Goal: Obtain resource: Obtain resource

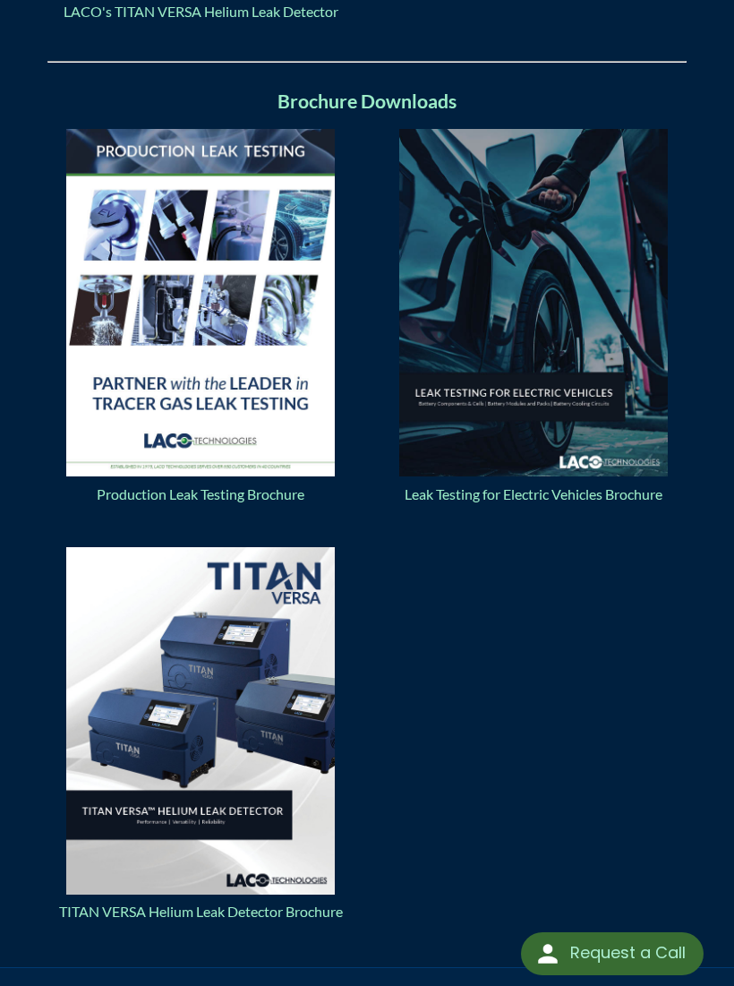
scroll to position [1874, 0]
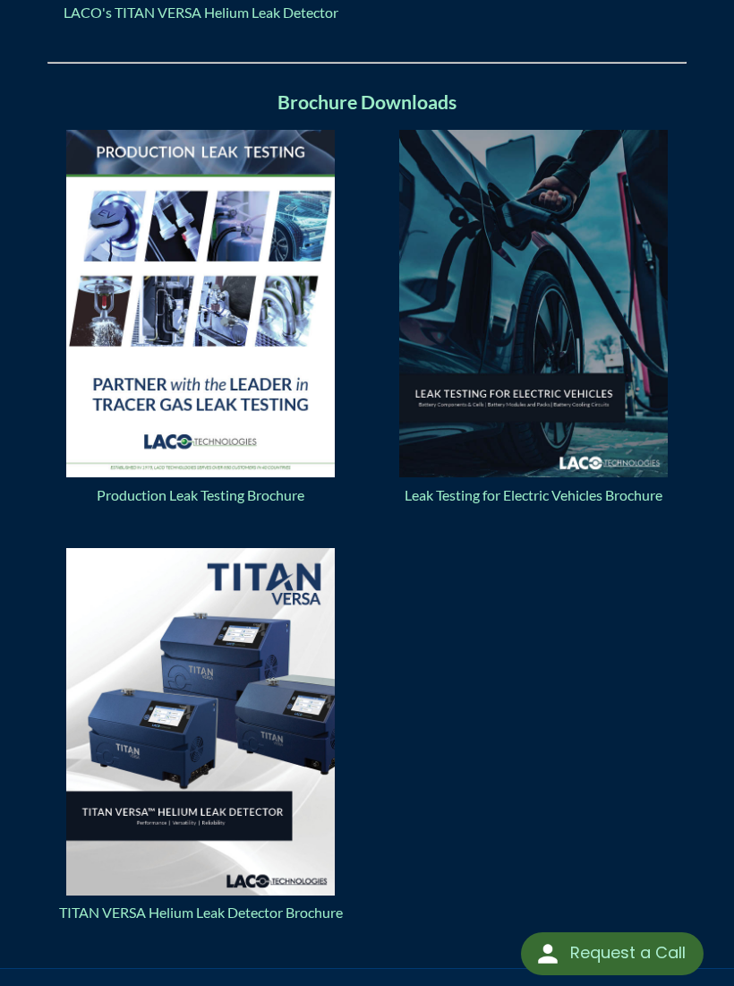
click at [626, 487] on p "Leak Testing for Electric Vehicles Brochure" at bounding box center [534, 318] width 306 height 376
click at [523, 359] on img at bounding box center [533, 304] width 269 height 348
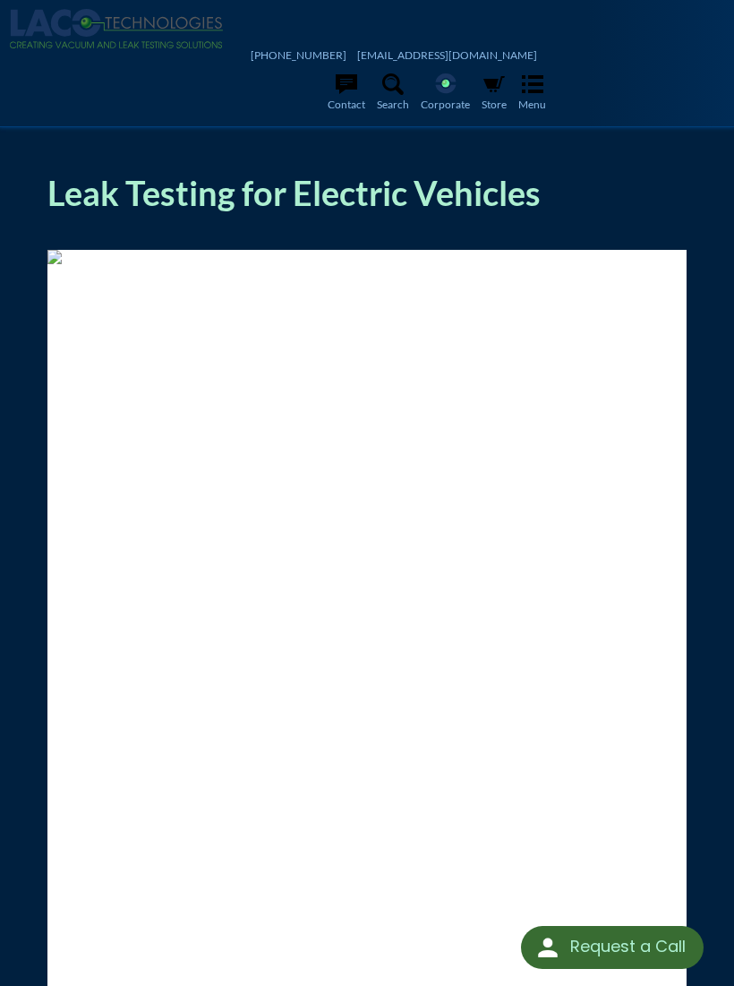
select select "Language Translate Widget"
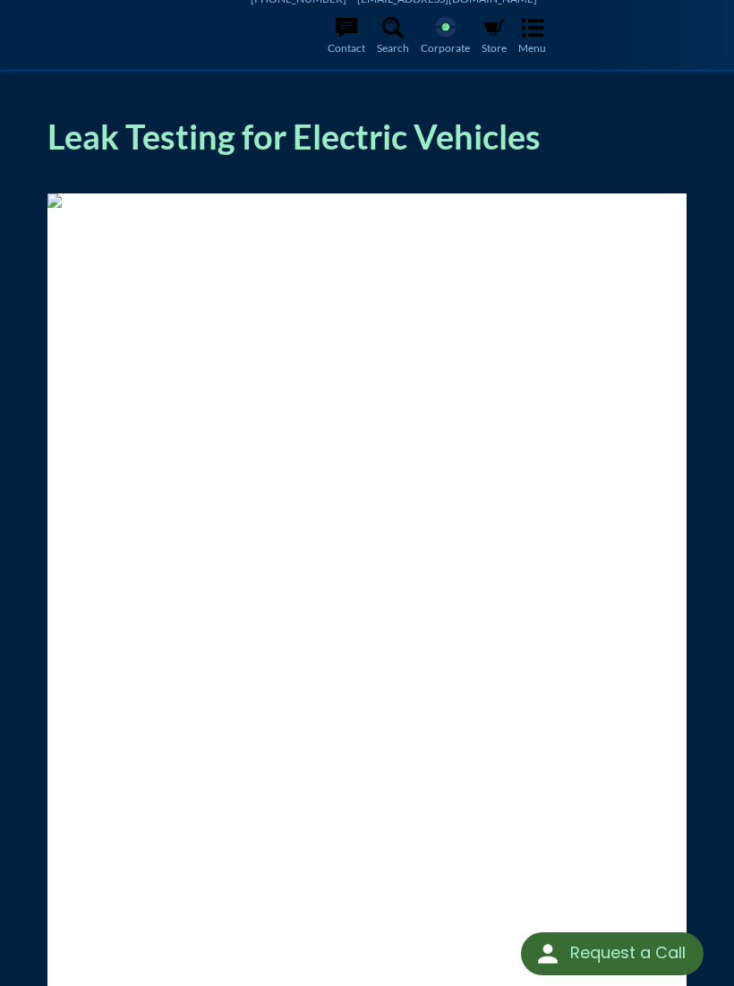
scroll to position [50, 0]
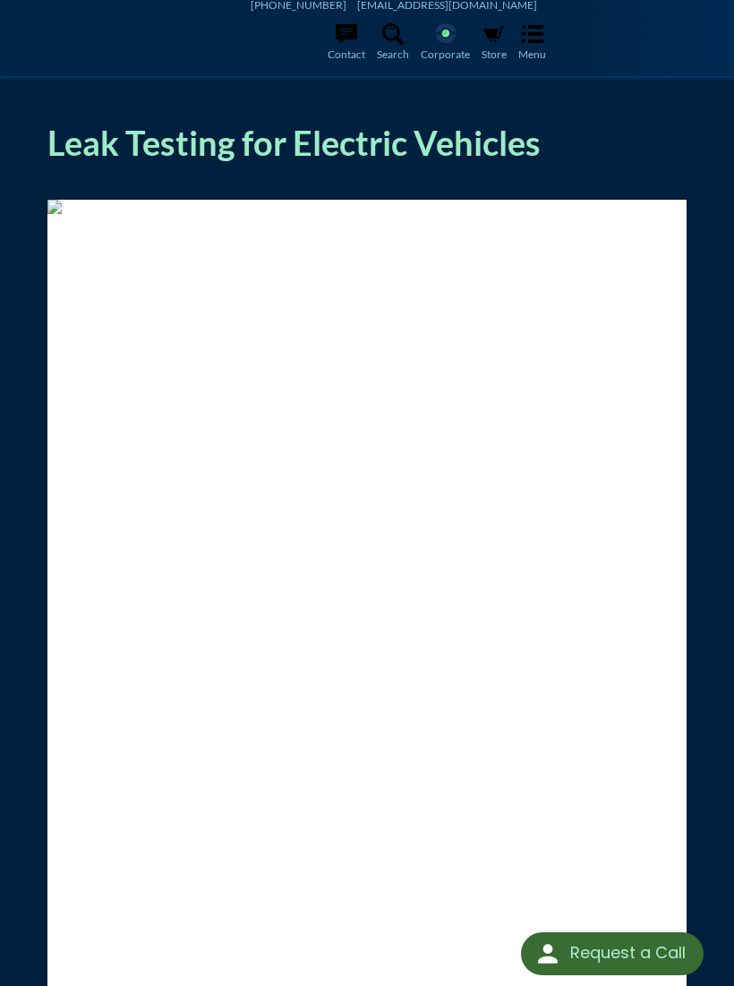
click at [171, 213] on img at bounding box center [367, 206] width 640 height 14
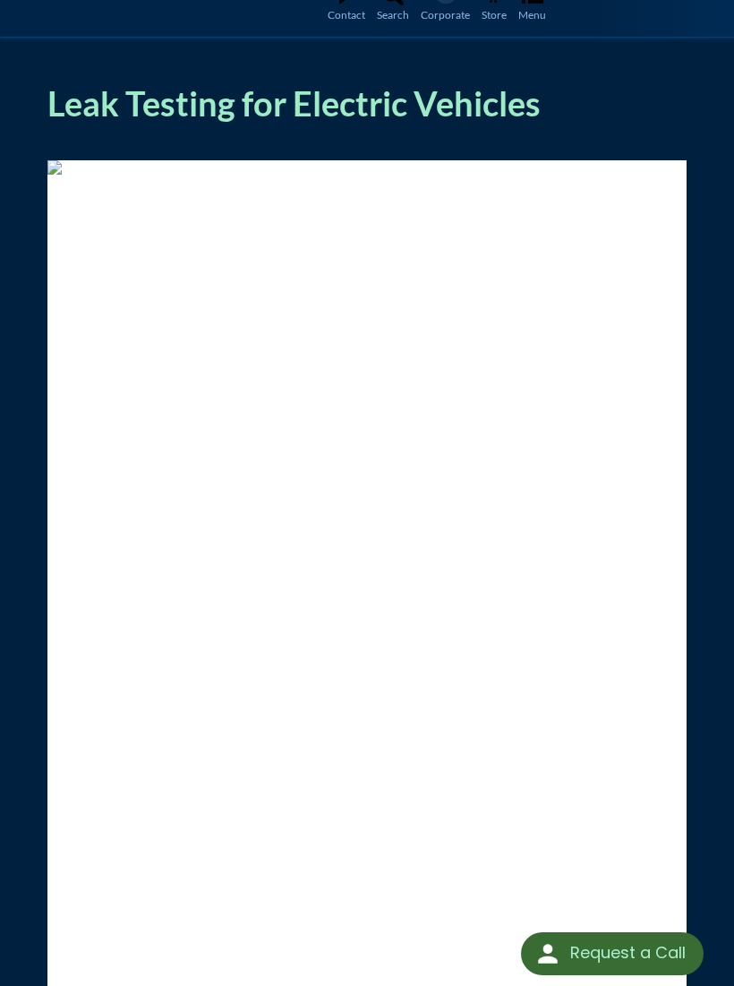
scroll to position [0, 0]
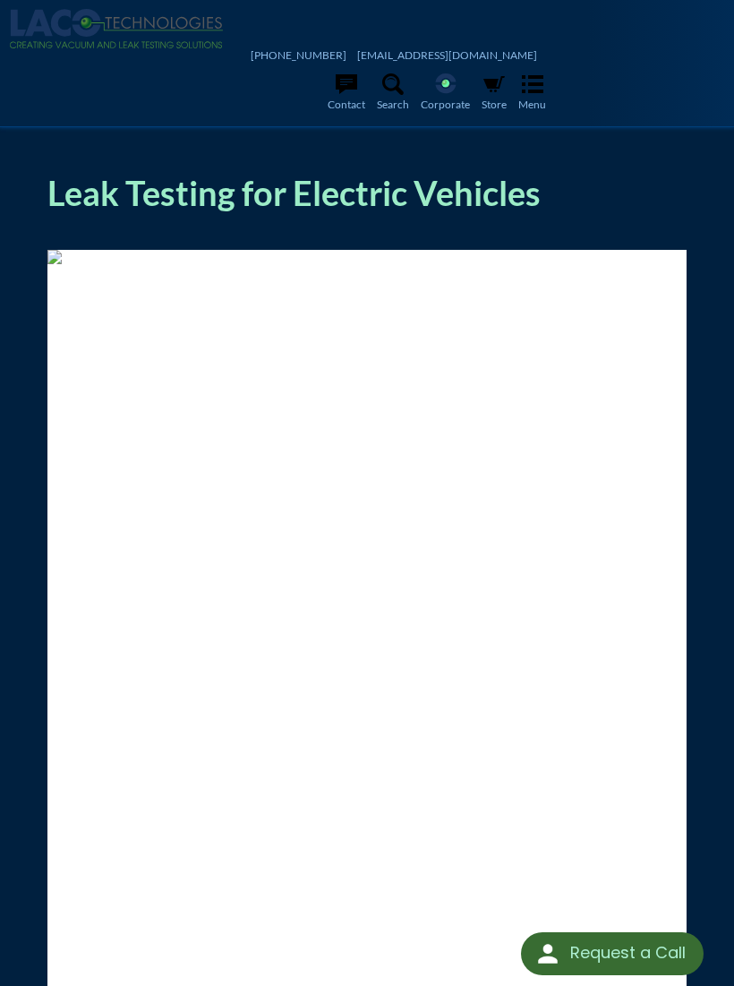
click at [202, 263] on img at bounding box center [367, 256] width 640 height 14
click at [187, 263] on img at bounding box center [367, 256] width 640 height 14
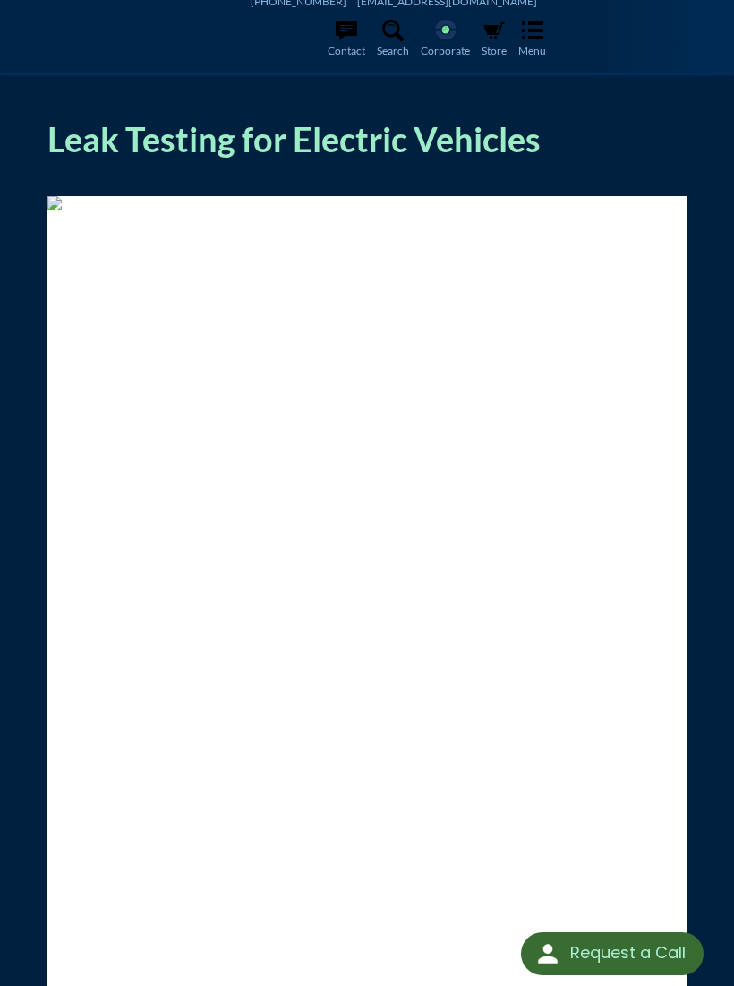
click at [497, 210] on img at bounding box center [367, 202] width 640 height 14
click at [123, 210] on img at bounding box center [367, 202] width 640 height 14
click at [259, 210] on img at bounding box center [367, 202] width 640 height 14
click at [399, 210] on img at bounding box center [367, 202] width 640 height 14
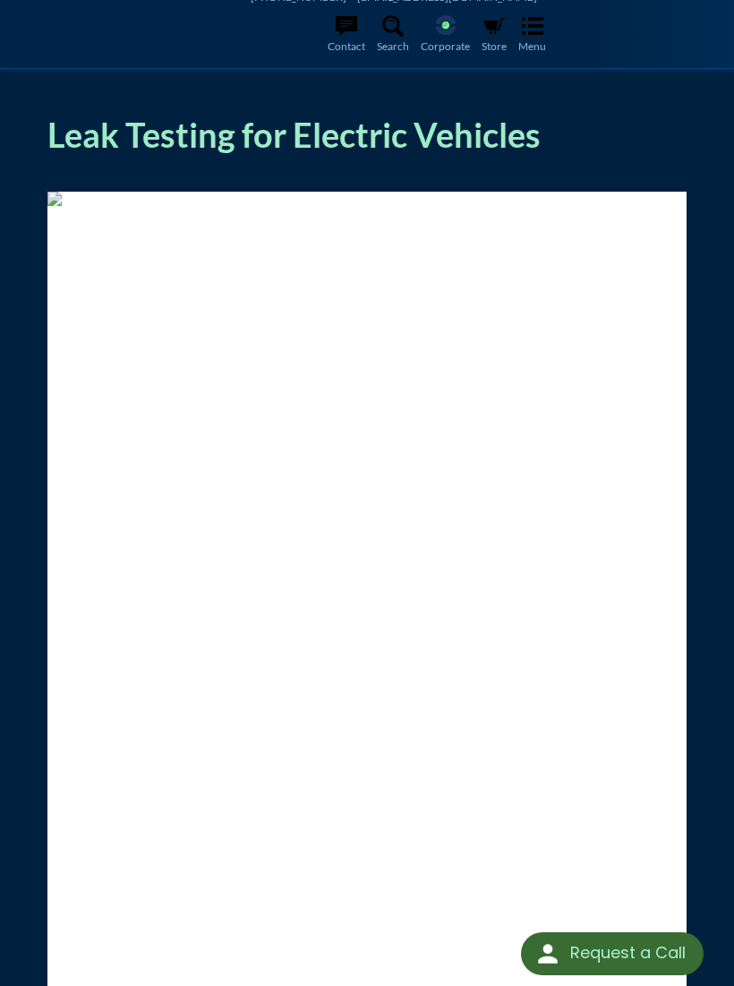
scroll to position [0, 0]
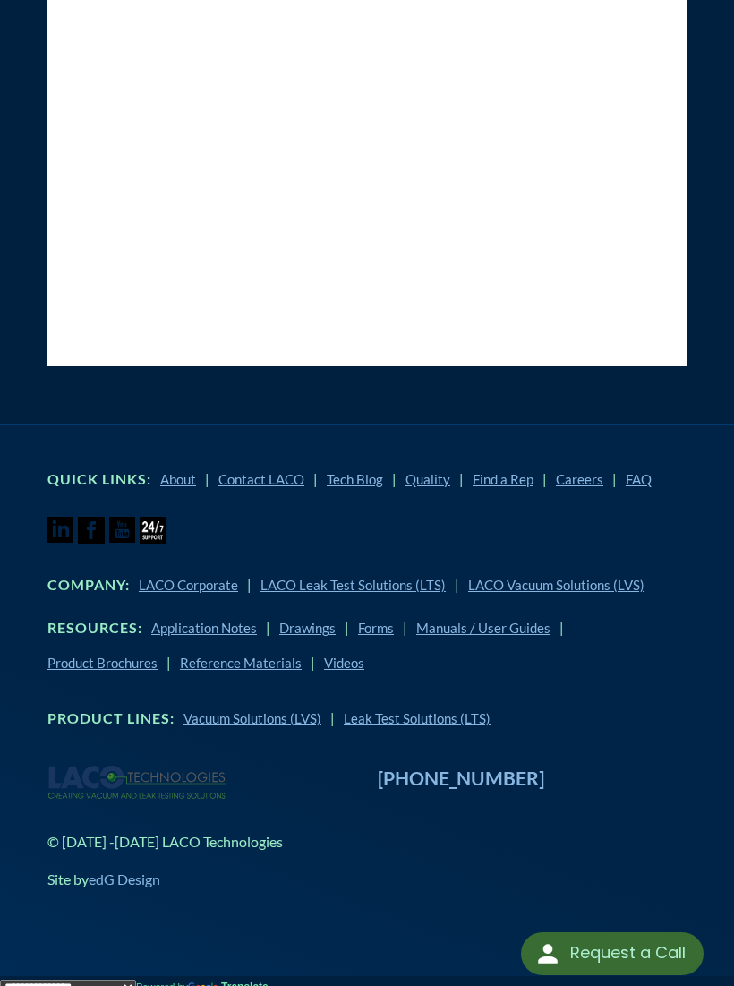
scroll to position [876, 0]
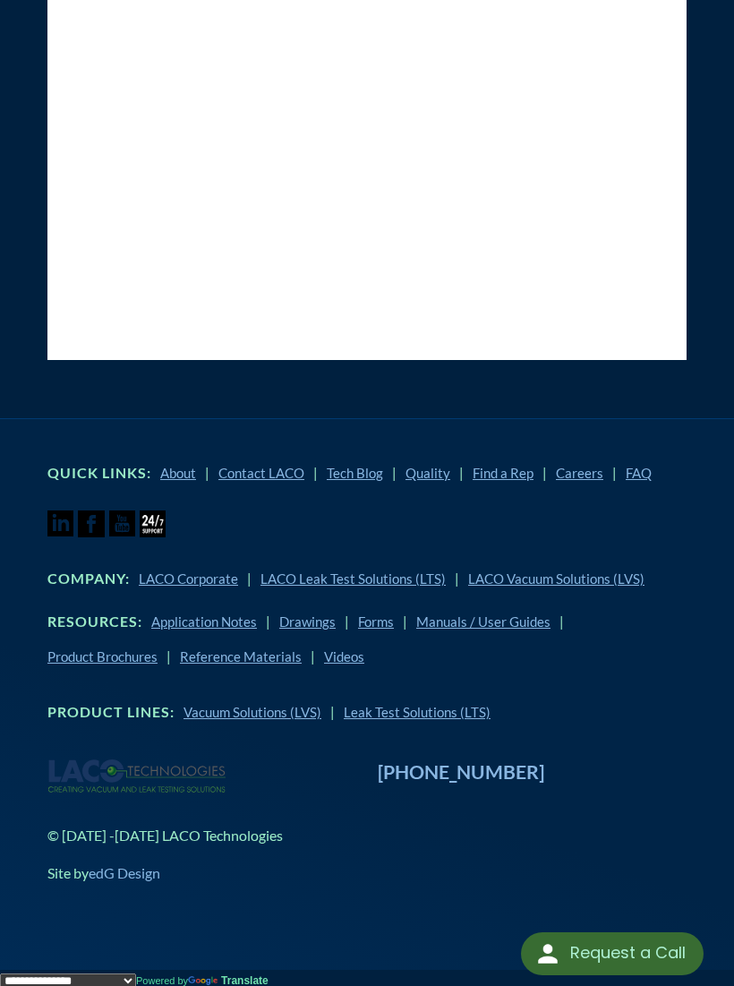
click at [106, 665] on link "Product Brochures" at bounding box center [102, 656] width 110 height 16
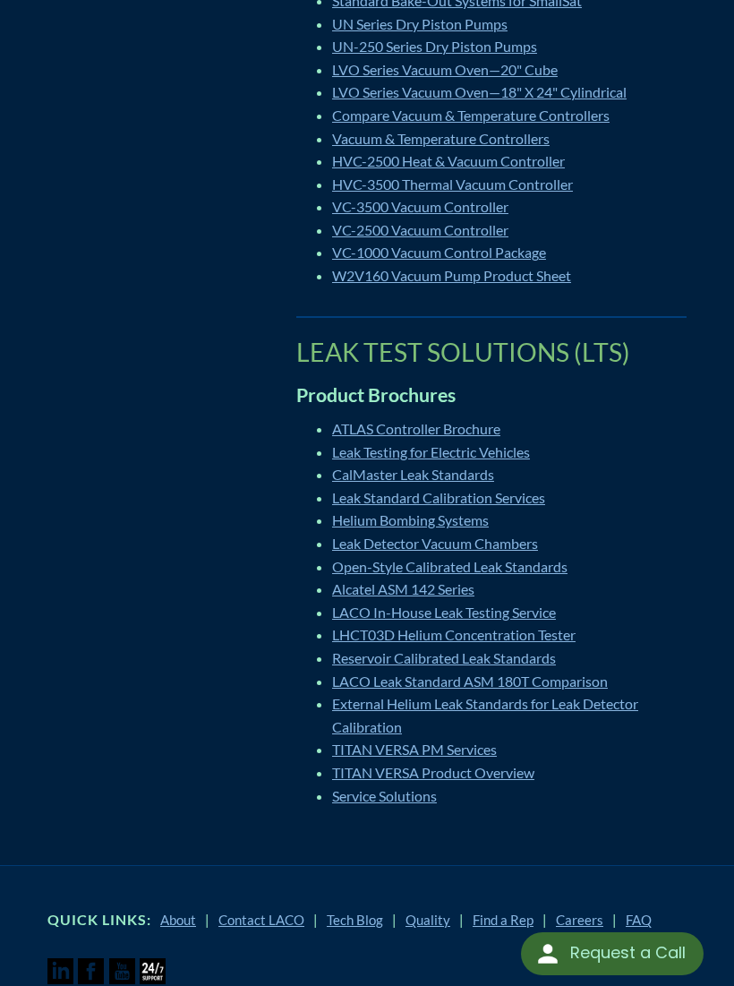
scroll to position [810, 0]
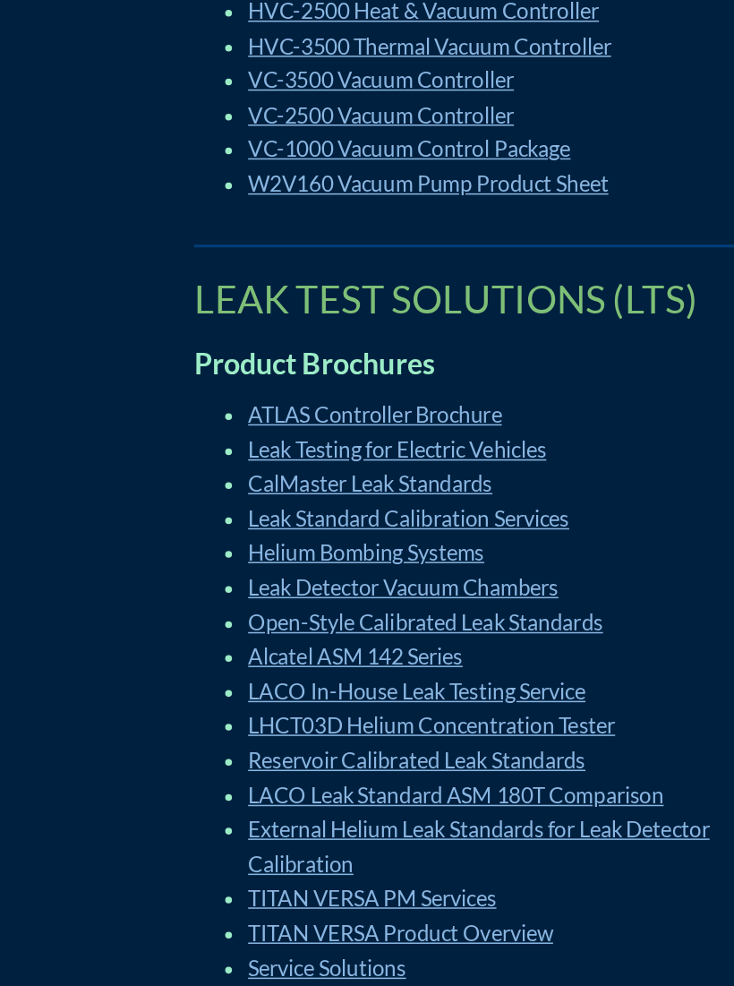
click at [332, 571] on link "Alcatel ASM 142 Series" at bounding box center [403, 579] width 142 height 17
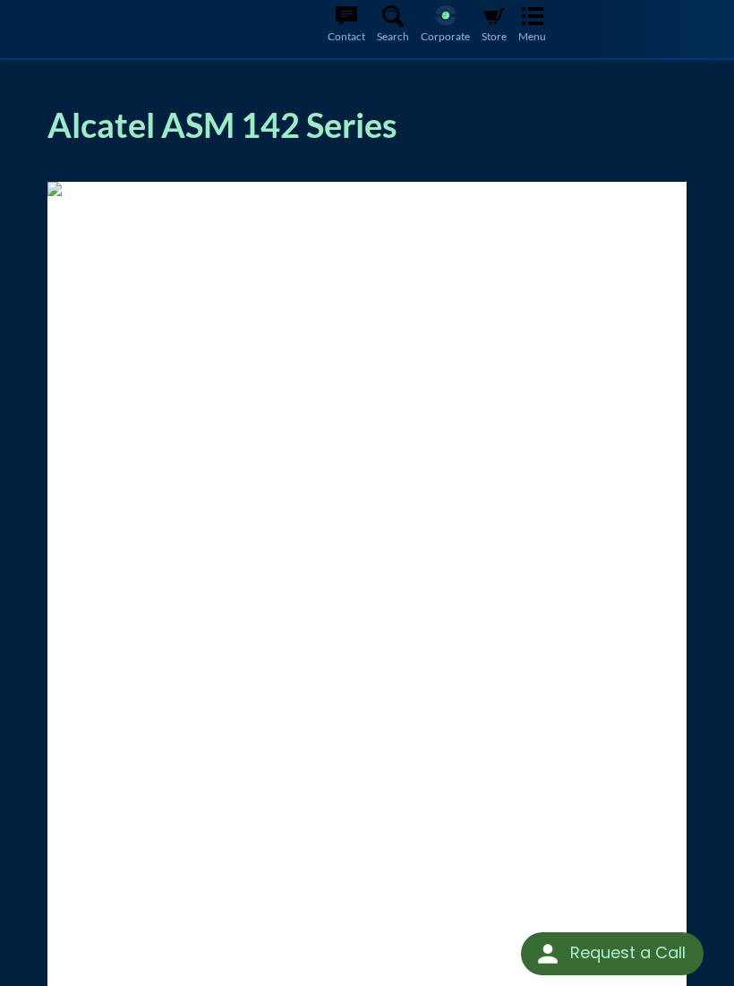
scroll to position [85, 0]
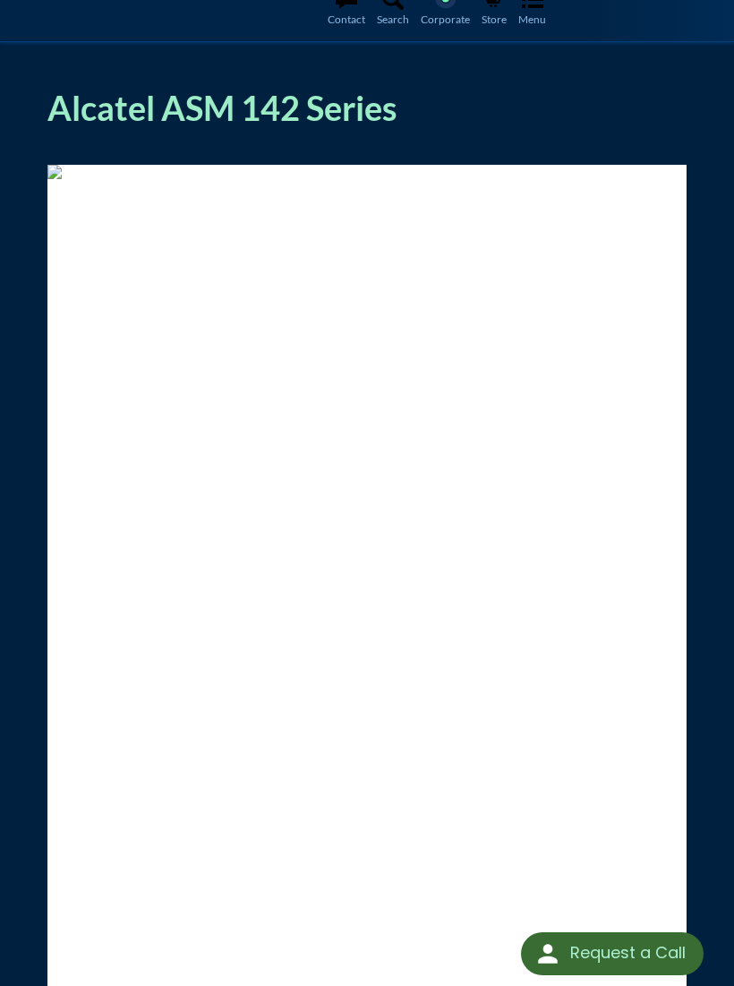
click at [522, 178] on img at bounding box center [367, 171] width 640 height 14
click at [542, 178] on img at bounding box center [367, 171] width 640 height 14
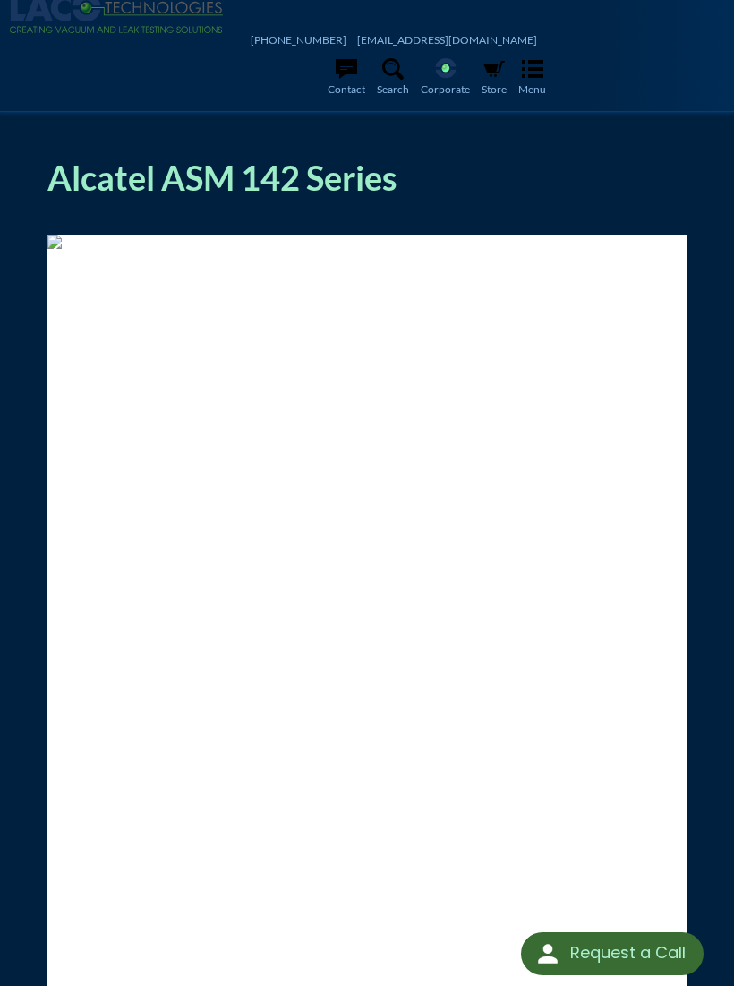
scroll to position [0, 0]
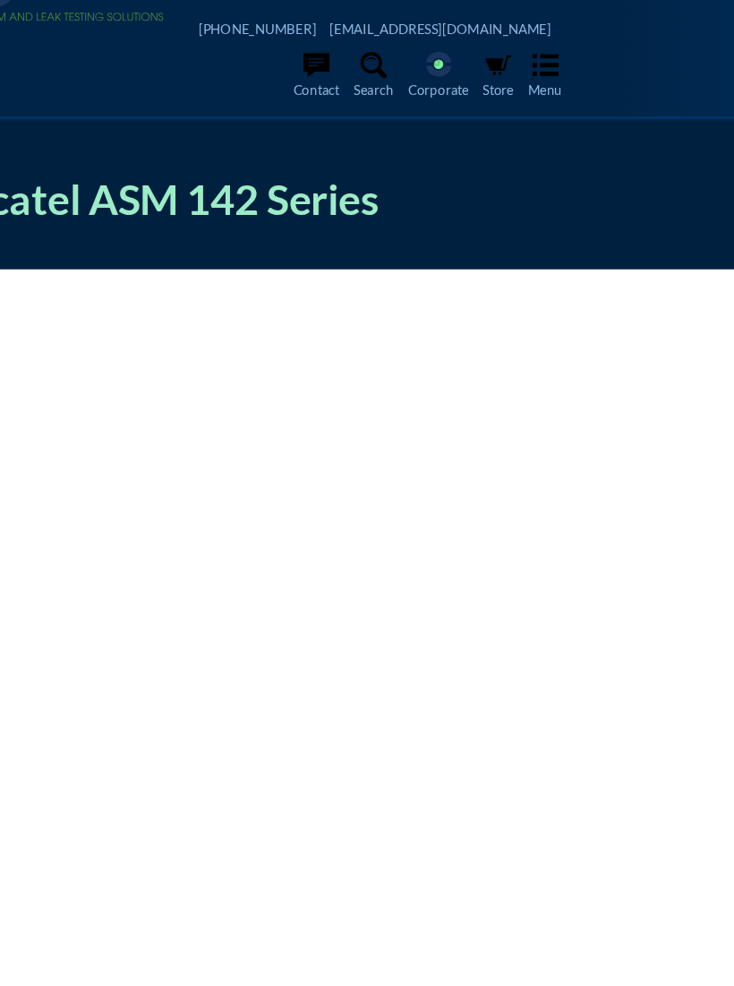
click at [370, 282] on img at bounding box center [269, 275] width 640 height 14
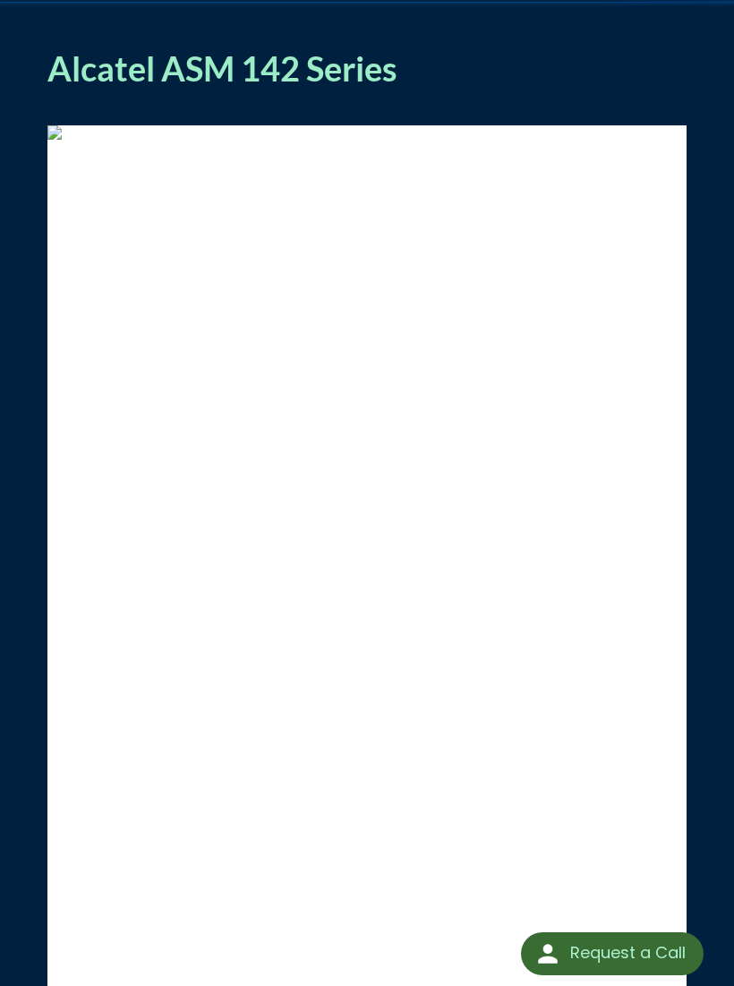
scroll to position [120, 0]
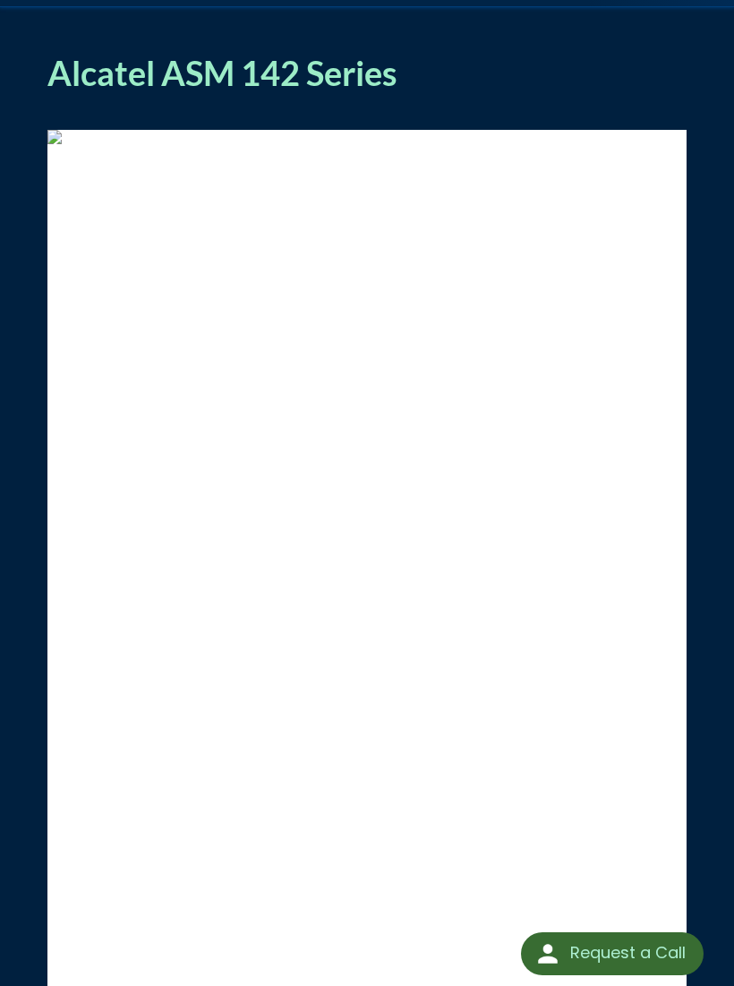
click at [295, 143] on img at bounding box center [367, 136] width 640 height 14
click at [350, 143] on img at bounding box center [367, 136] width 640 height 14
click at [420, 143] on img at bounding box center [367, 136] width 640 height 14
click at [573, 143] on img at bounding box center [367, 136] width 640 height 14
click at [538, 143] on img at bounding box center [367, 136] width 640 height 14
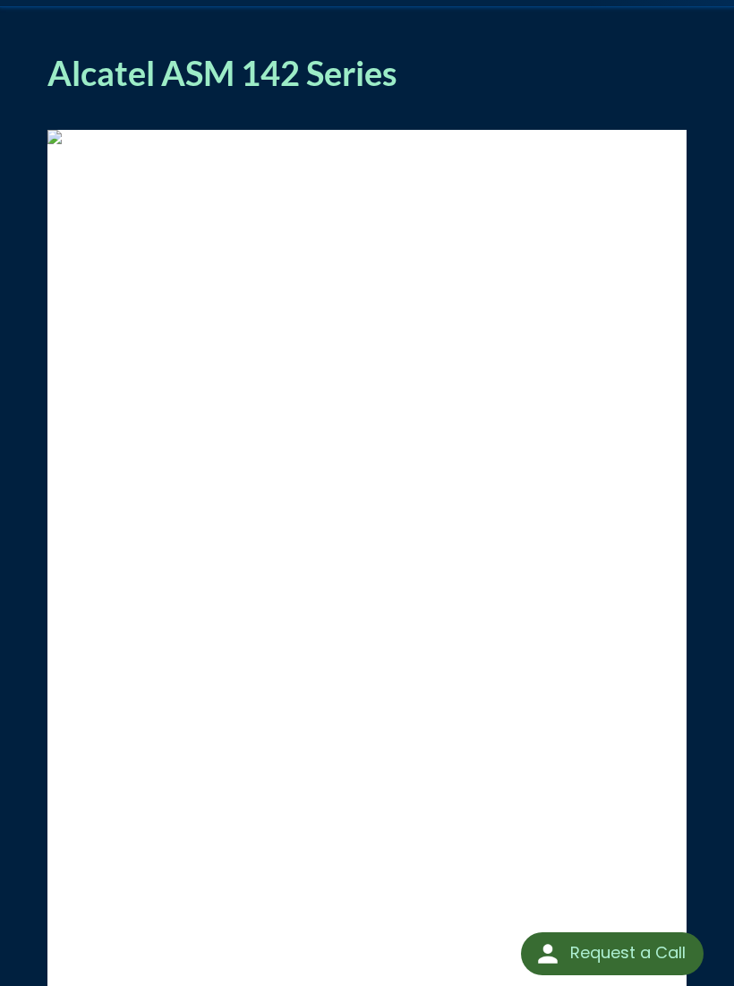
click at [298, 143] on img at bounding box center [367, 136] width 640 height 14
click at [107, 143] on img at bounding box center [367, 136] width 640 height 14
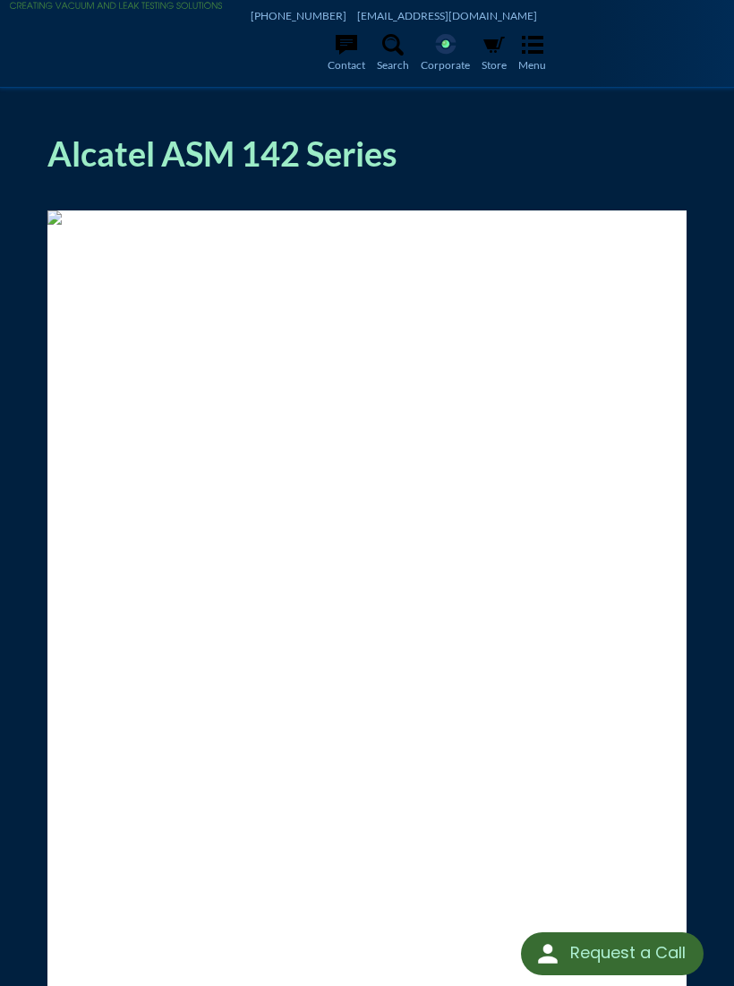
scroll to position [0, 0]
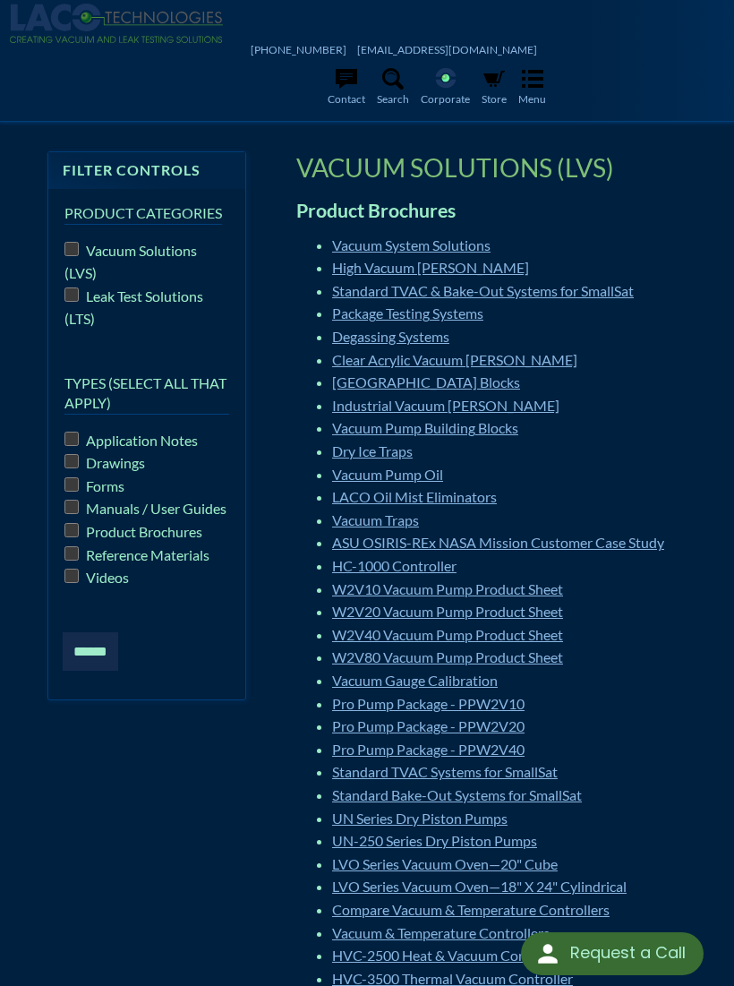
scroll to position [6, 0]
click at [87, 640] on input "******" at bounding box center [91, 650] width 56 height 39
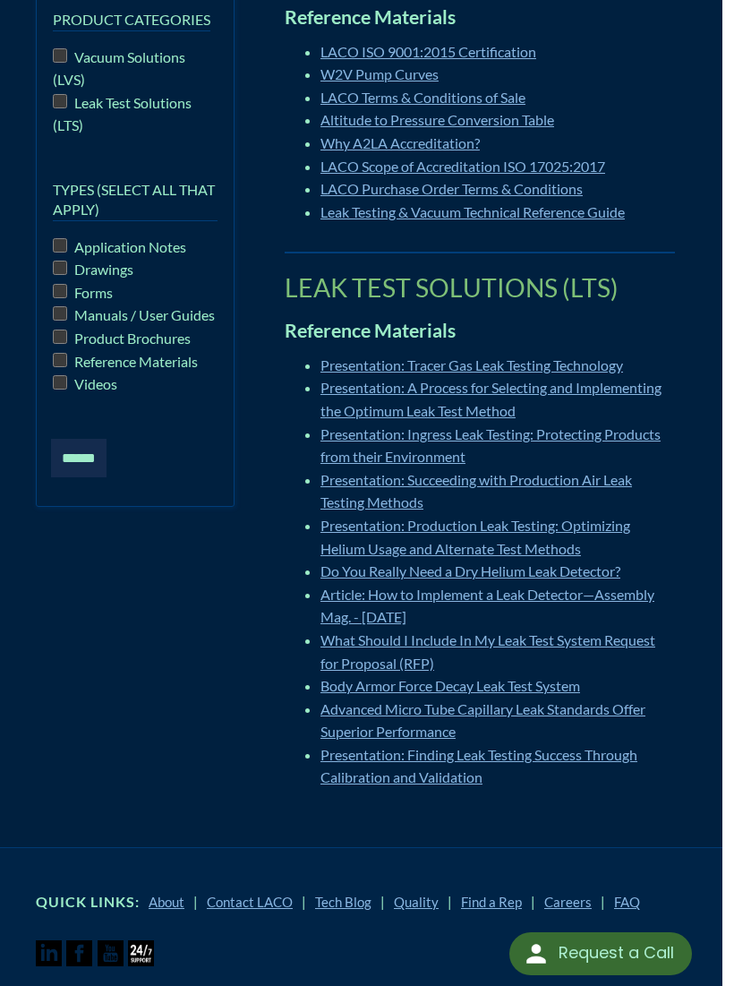
scroll to position [215, 0]
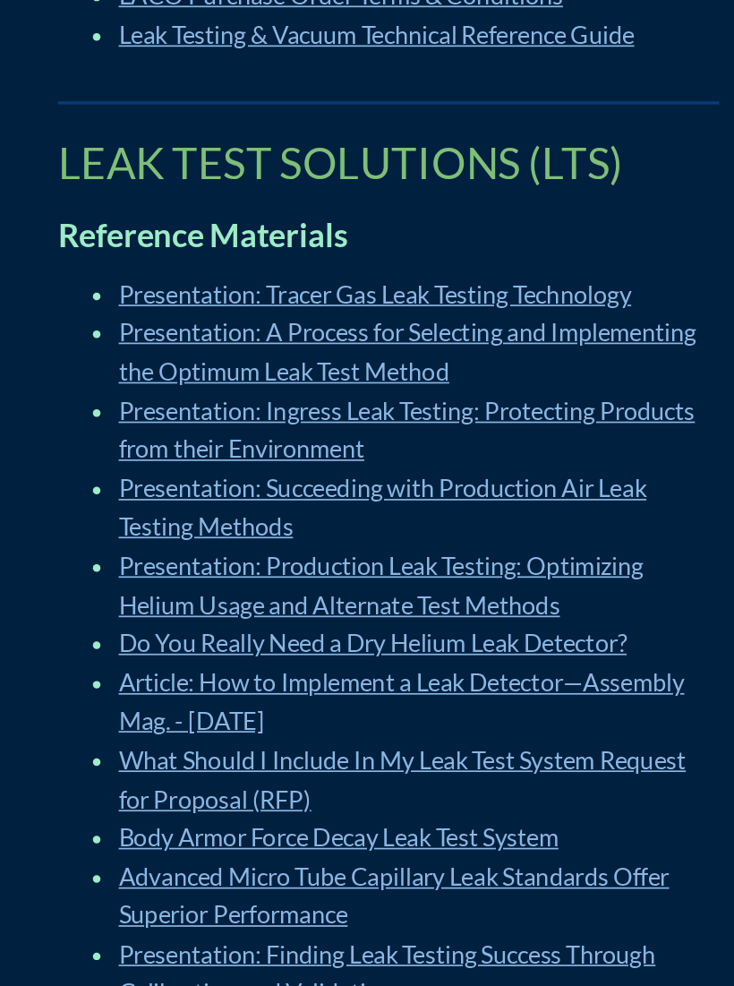
click at [332, 455] on link "Presentation: Succeeding with Production Air Leak Testing Methods" at bounding box center [488, 475] width 312 height 40
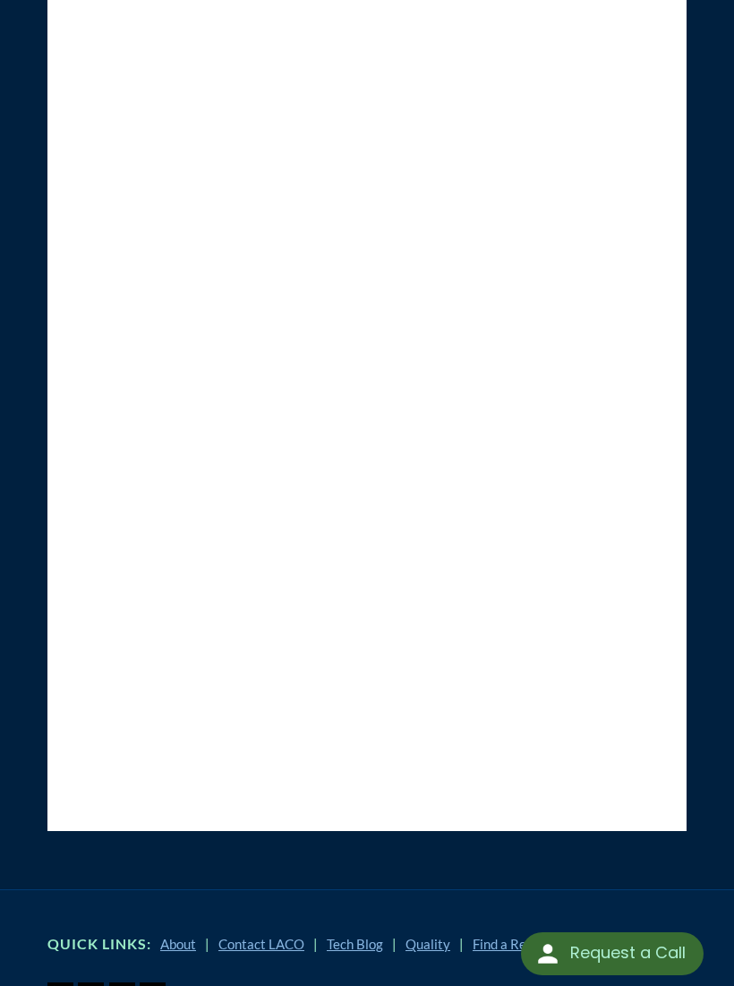
scroll to position [0, 311]
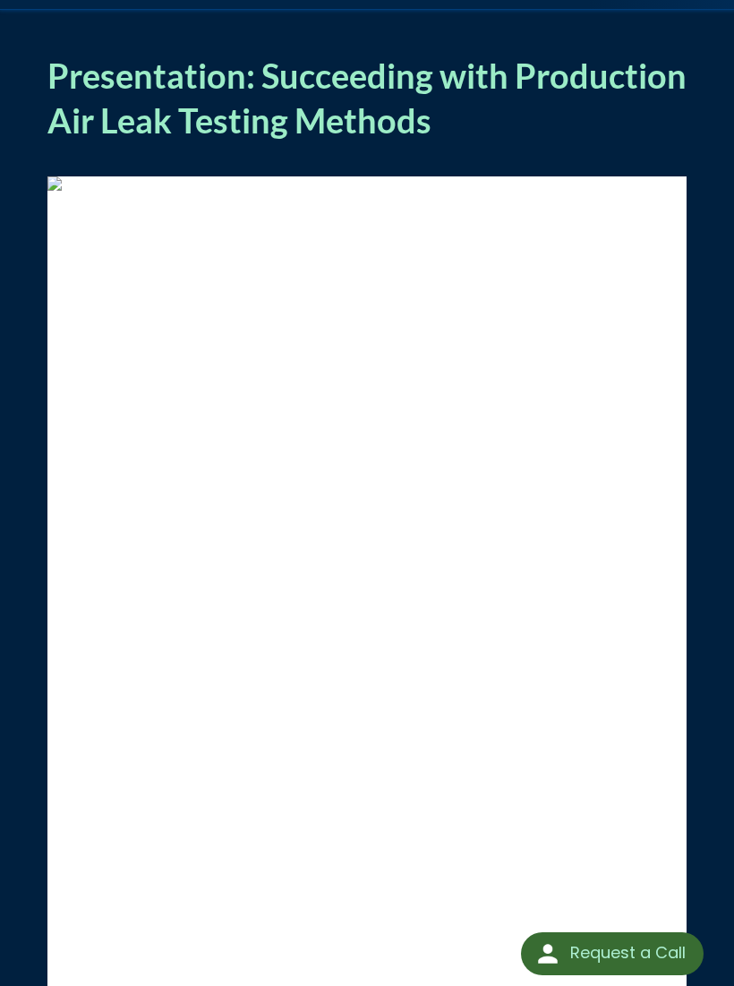
scroll to position [0, 0]
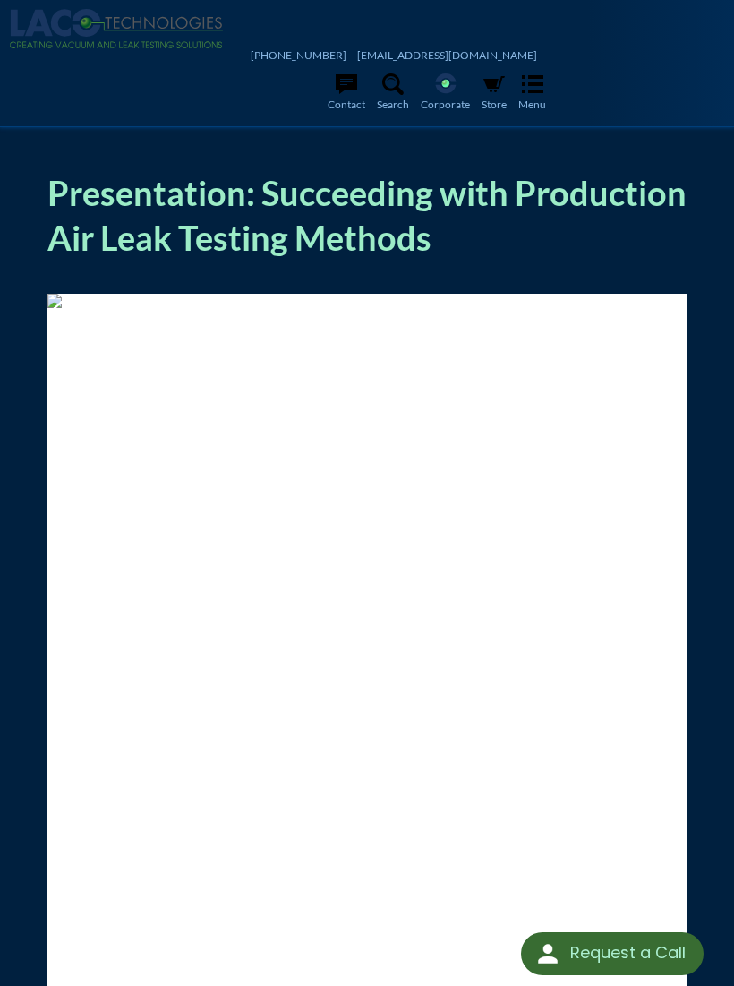
click at [217, 208] on h1 "Presentation: Succeeding with Production Air Leak Testing Methods" at bounding box center [367, 215] width 640 height 89
